Goal: Find contact information: Obtain details needed to contact an individual or organization

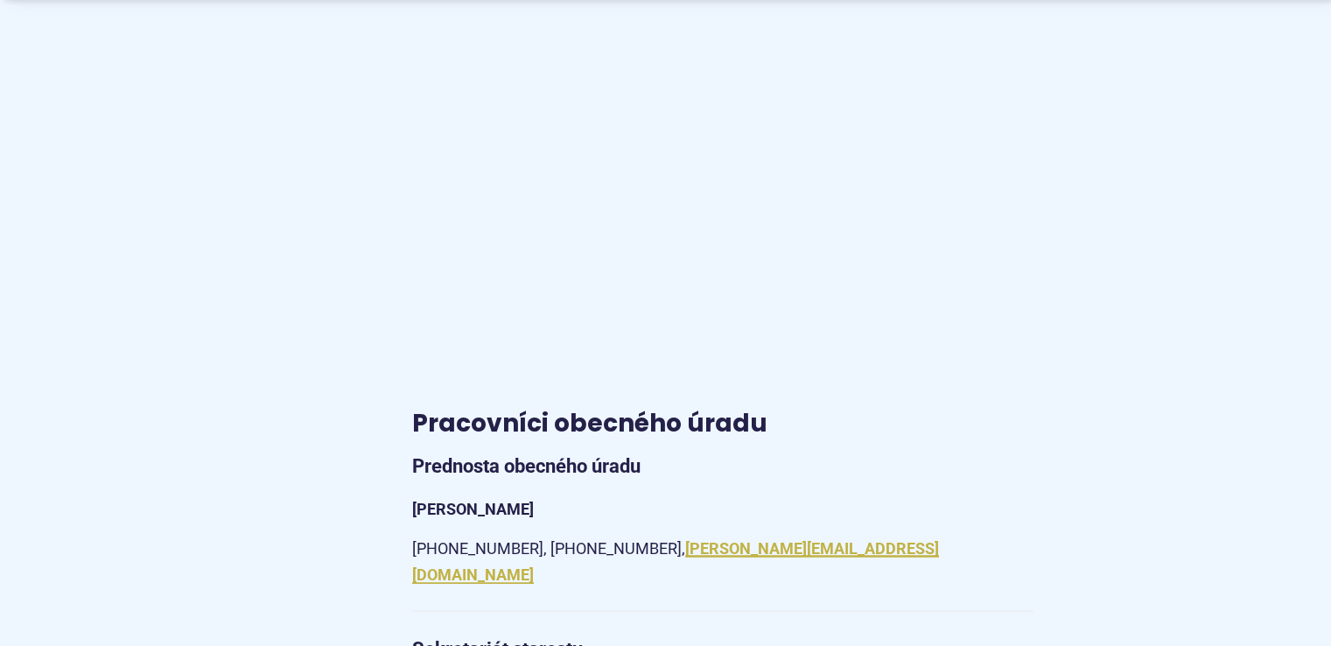
scroll to position [1488, 0]
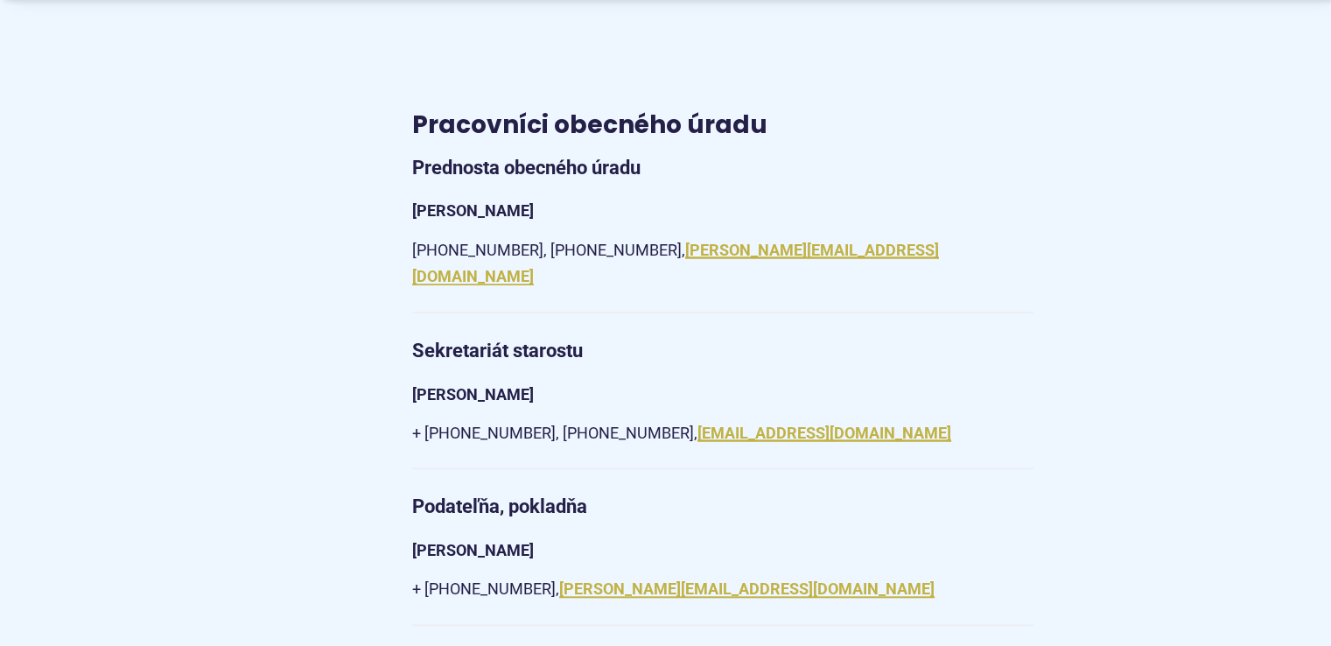
drag, startPoint x: 530, startPoint y: 208, endPoint x: 476, endPoint y: 203, distance: 54.5
click at [476, 203] on p "[PERSON_NAME]" at bounding box center [723, 211] width 622 height 27
drag, startPoint x: 567, startPoint y: 248, endPoint x: 395, endPoint y: 253, distance: 172.5
click at [395, 253] on article "Kontakt [STREET_ADDRESS] IČO: 00518239 DIČ: 2021160361 [PHONE_NUMBER] [PHONE_NU…" at bounding box center [823, 504] width 879 height 3156
copy p "[PHONE_NUMBER]"
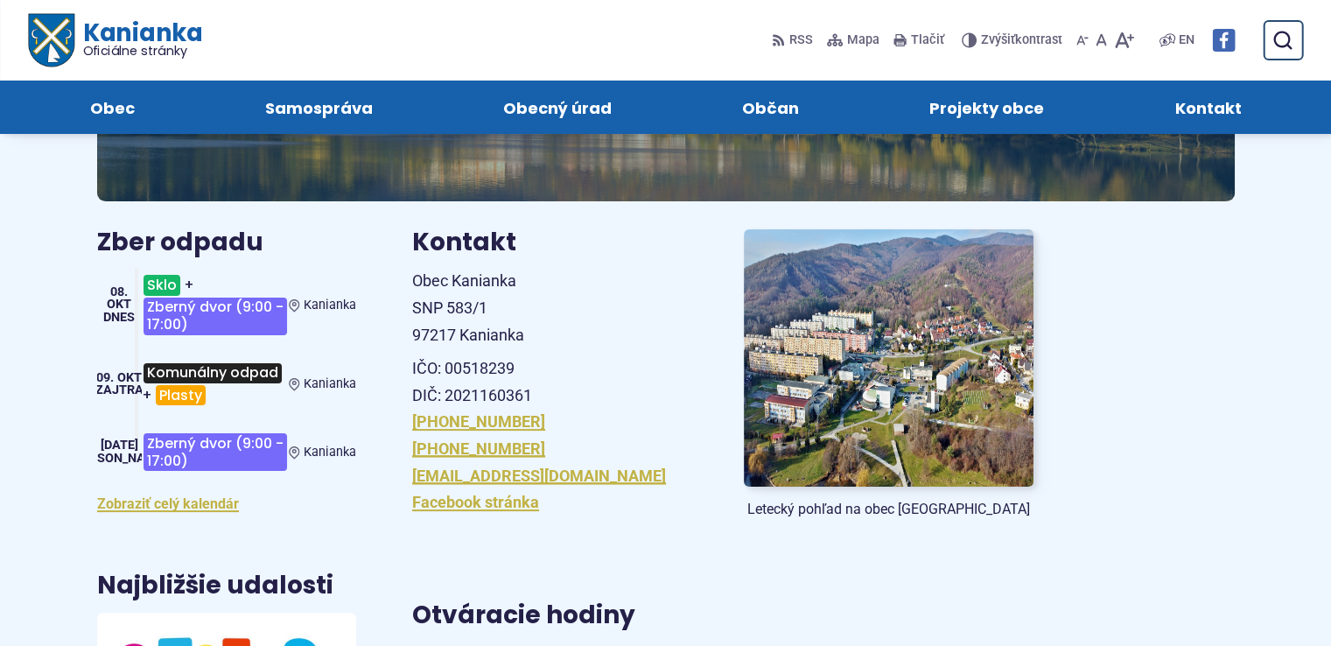
scroll to position [175, 0]
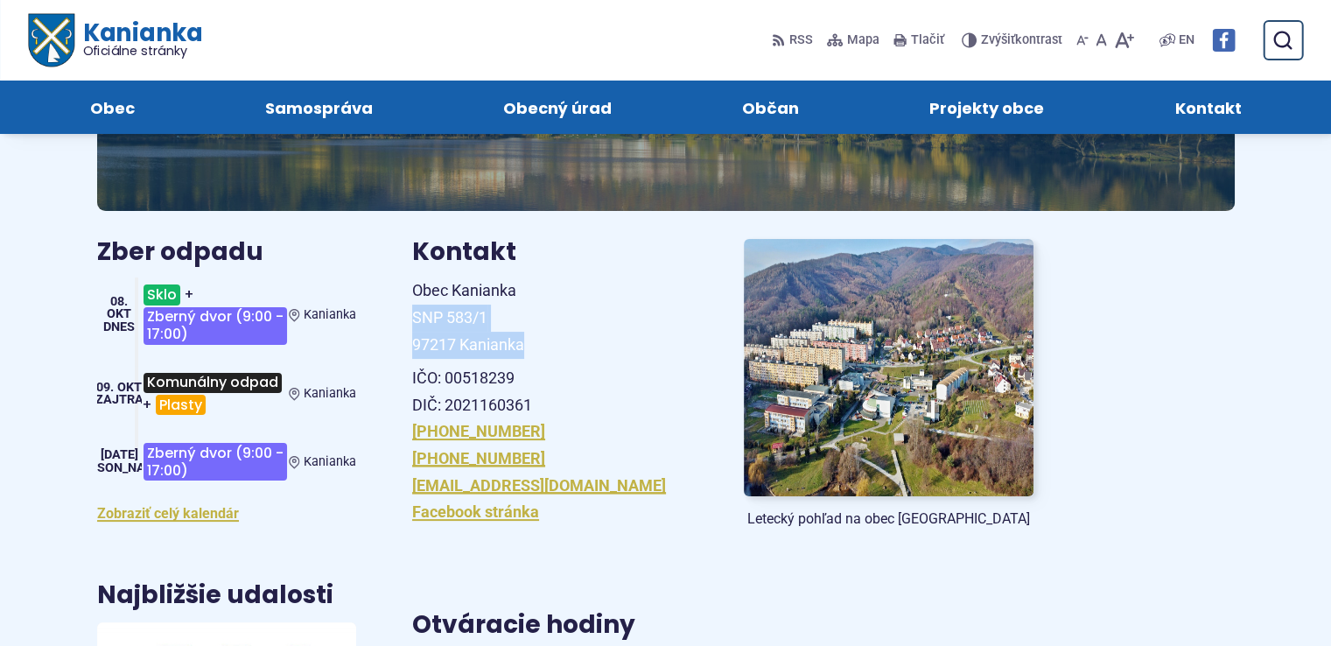
drag, startPoint x: 411, startPoint y: 319, endPoint x: 544, endPoint y: 349, distance: 136.5
copy span "SNP 583/1 97217 Kanianka"
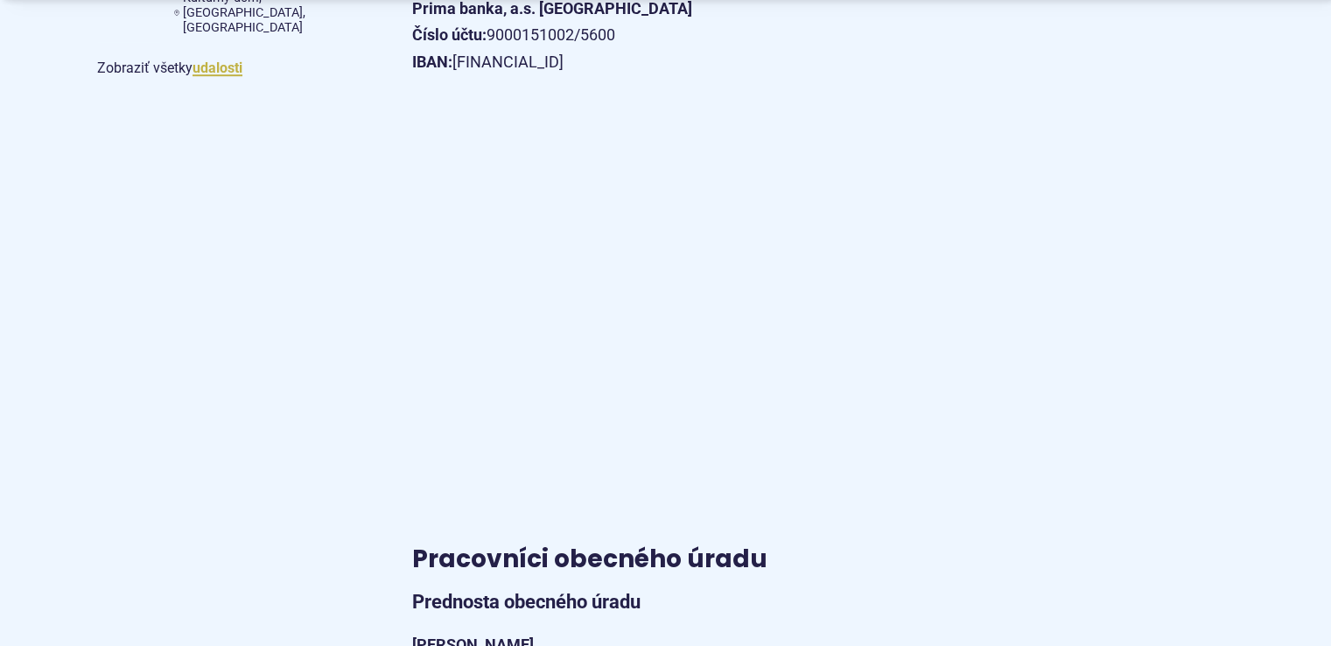
scroll to position [1138, 0]
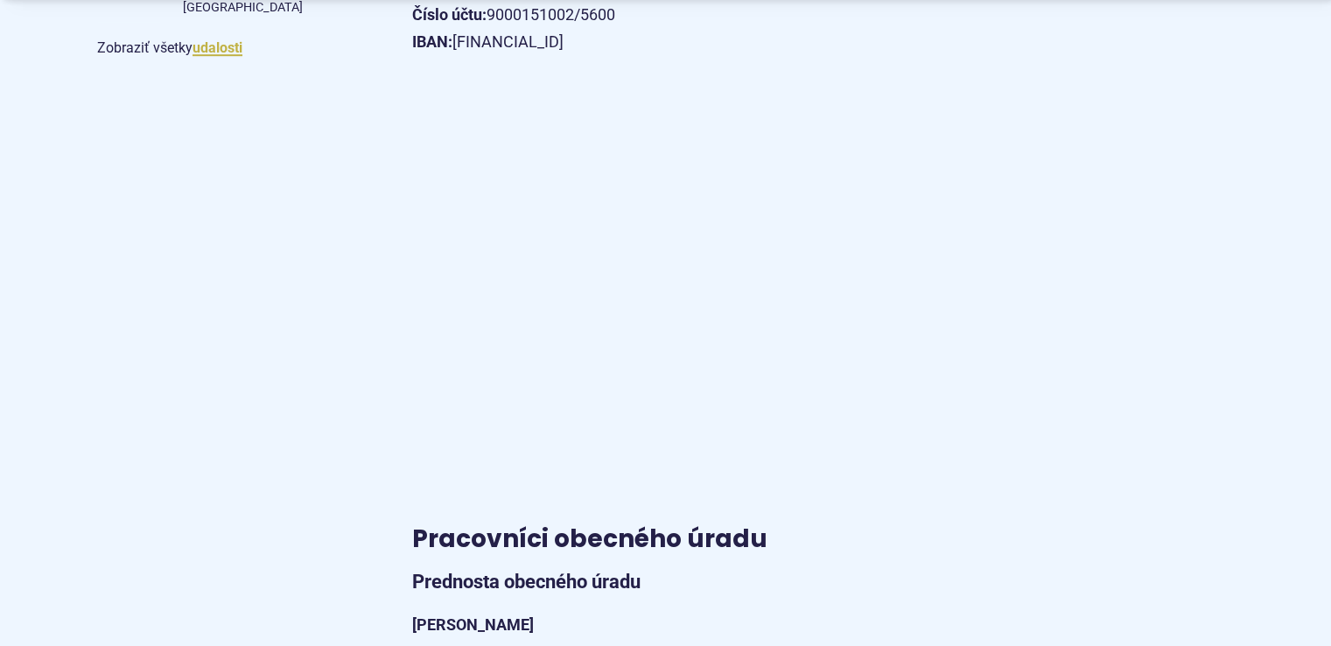
scroll to position [1313, 0]
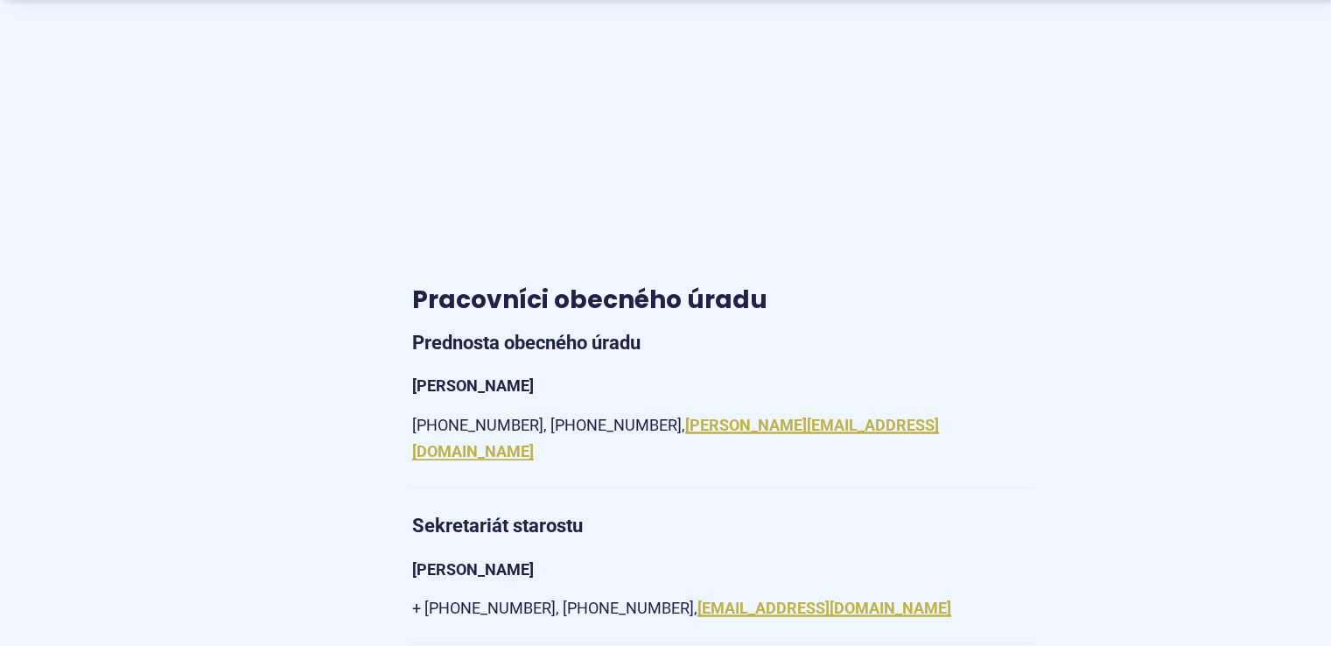
drag, startPoint x: 547, startPoint y: 383, endPoint x: 403, endPoint y: 387, distance: 144.5
copy strong "[PERSON_NAME]"
